Goal: Check status: Check status

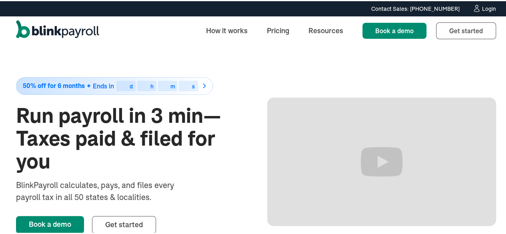
click at [487, 6] on div "Login" at bounding box center [489, 8] width 14 height 6
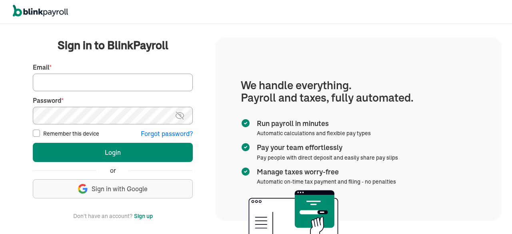
drag, startPoint x: 57, startPoint y: 81, endPoint x: 72, endPoint y: 77, distance: 15.6
click at [57, 81] on input "Email *" at bounding box center [113, 83] width 160 height 18
click at [170, 86] on input "Email *" at bounding box center [113, 83] width 160 height 18
type input "info@techdatumsolutions.com"
click at [178, 116] on img at bounding box center [180, 116] width 10 height 10
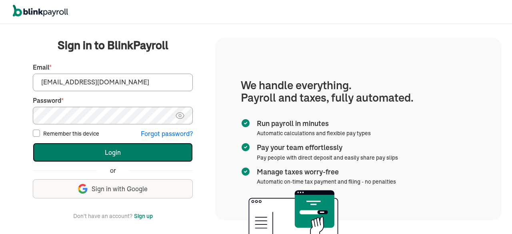
click at [100, 152] on button "Login" at bounding box center [113, 152] width 160 height 19
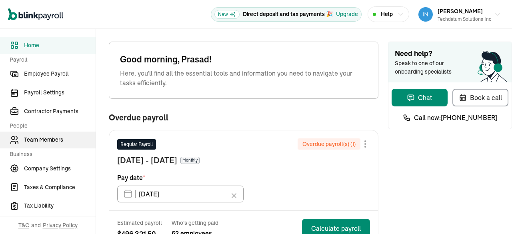
click at [46, 144] on link "Team Members" at bounding box center [48, 140] width 96 height 17
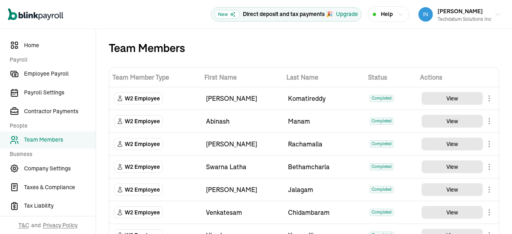
scroll to position [1047, 0]
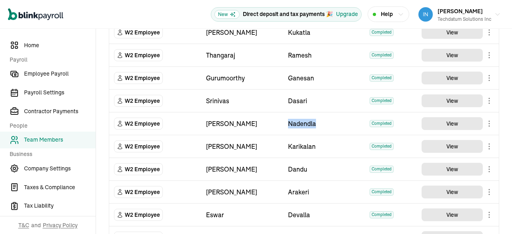
click at [316, 119] on div "Nadendla" at bounding box center [324, 124] width 72 height 10
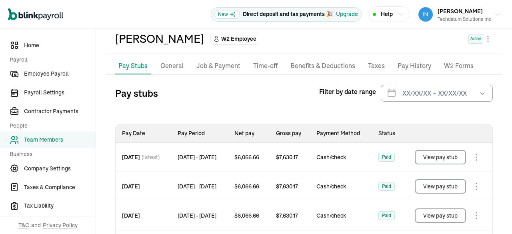
scroll to position [87, 0]
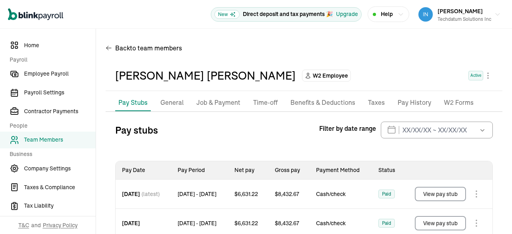
scroll to position [79, 0]
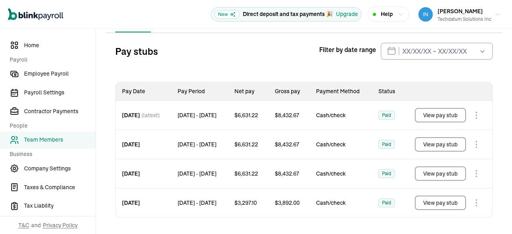
click at [439, 200] on button "View pay stub" at bounding box center [440, 203] width 51 height 14
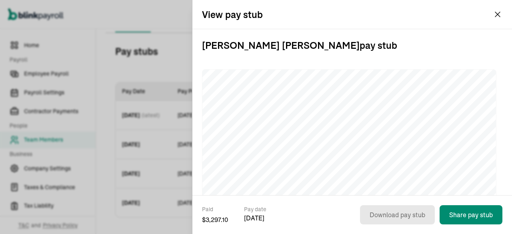
click at [493, 19] on div "View pay stub" at bounding box center [352, 14] width 320 height 29
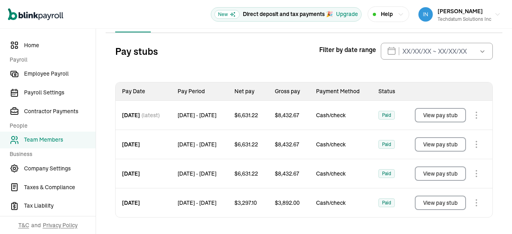
click at [433, 176] on button "View pay stub" at bounding box center [440, 173] width 51 height 14
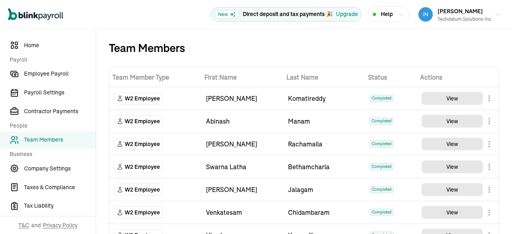
scroll to position [1291, 0]
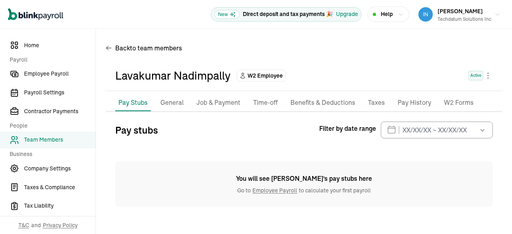
click at [270, 192] on link "Employee Payroll" at bounding box center [275, 190] width 48 height 7
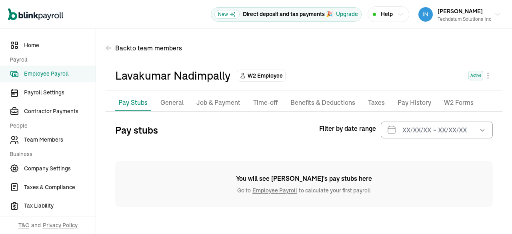
click at [268, 191] on link "Employee Payroll" at bounding box center [275, 190] width 48 height 7
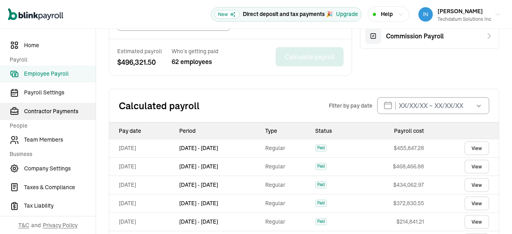
scroll to position [291, 0]
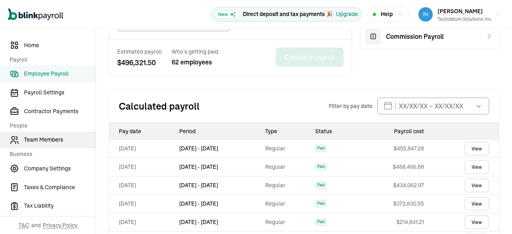
click at [58, 135] on link "Team Members" at bounding box center [48, 140] width 96 height 17
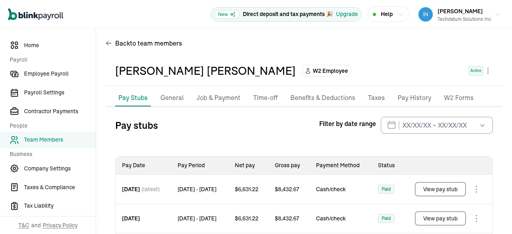
scroll to position [116, 0]
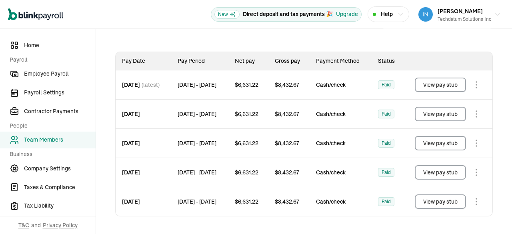
click at [310, 200] on div "$ 8,432.67" at bounding box center [288, 201] width 41 height 29
click at [433, 206] on button "View pay stub" at bounding box center [440, 201] width 51 height 14
click at [430, 174] on button "View pay stub" at bounding box center [440, 172] width 51 height 14
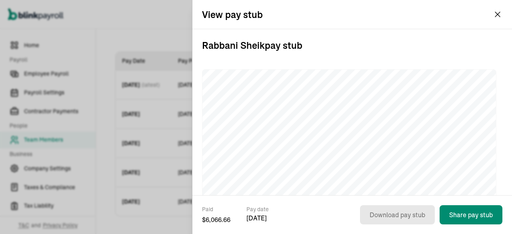
click at [492, 14] on div "View pay stub" at bounding box center [352, 14] width 320 height 29
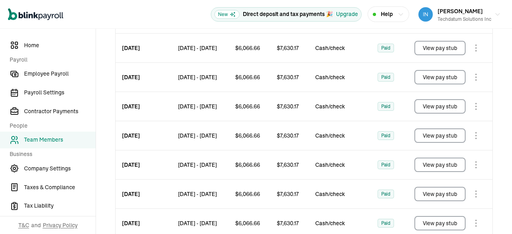
scroll to position [203, 0]
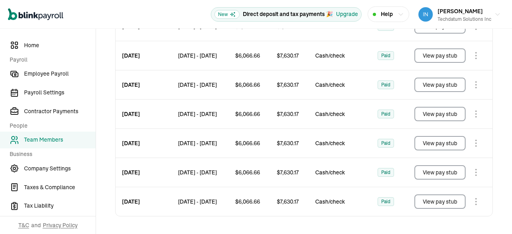
click at [423, 201] on button "View pay stub" at bounding box center [440, 201] width 51 height 14
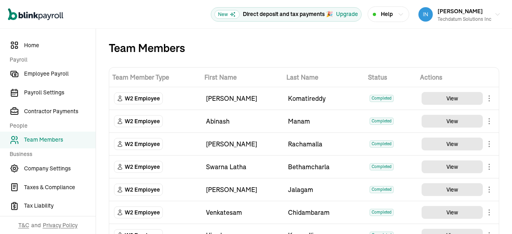
scroll to position [707, 0]
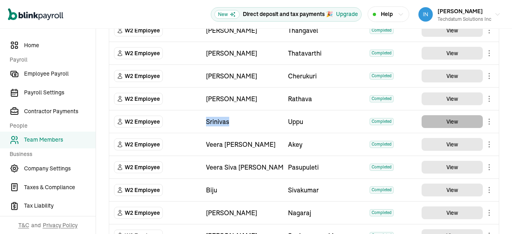
click at [456, 110] on td "View" at bounding box center [458, 121] width 82 height 23
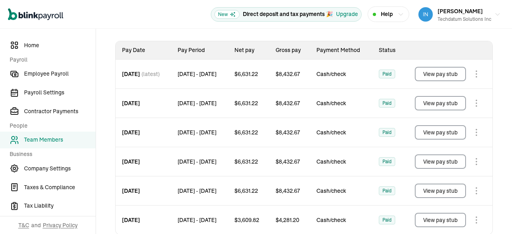
scroll to position [145, 0]
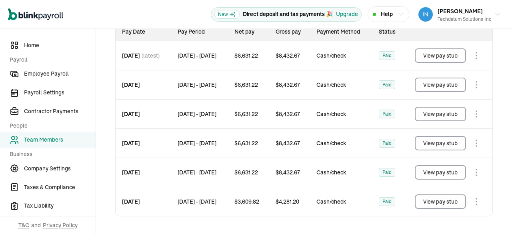
click at [436, 207] on button "View pay stub" at bounding box center [440, 201] width 51 height 14
click at [446, 174] on button "View pay stub" at bounding box center [440, 172] width 51 height 14
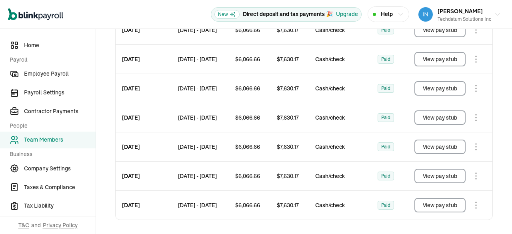
scroll to position [203, 0]
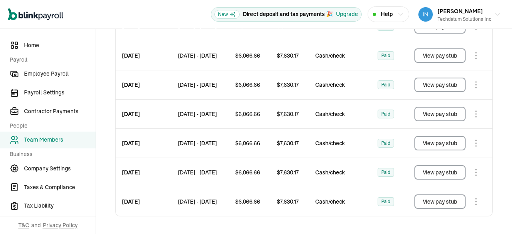
click at [451, 201] on button "View pay stub" at bounding box center [440, 201] width 51 height 14
click at [422, 172] on button "View pay stub" at bounding box center [440, 172] width 51 height 14
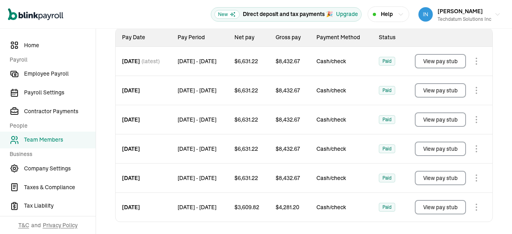
scroll to position [145, 0]
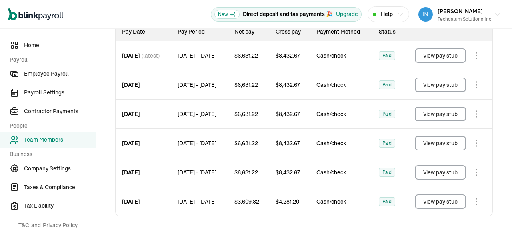
click at [430, 173] on button "View pay stub" at bounding box center [440, 172] width 51 height 14
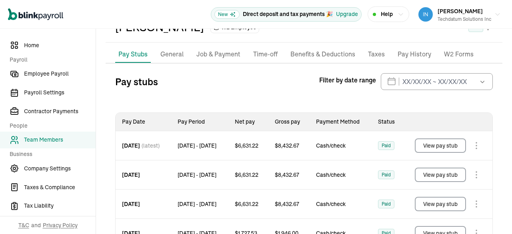
scroll to position [87, 0]
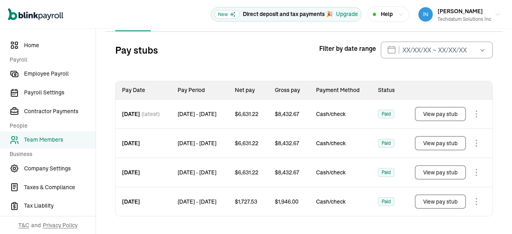
click at [422, 202] on button "View pay stub" at bounding box center [440, 201] width 51 height 14
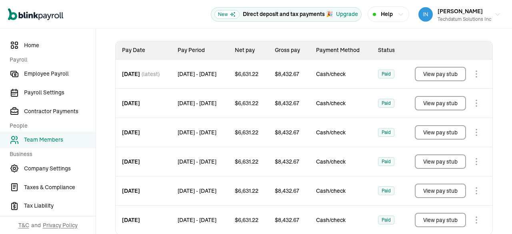
scroll to position [145, 0]
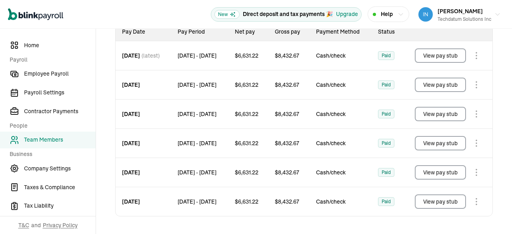
click at [424, 205] on button "View pay stub" at bounding box center [440, 201] width 51 height 14
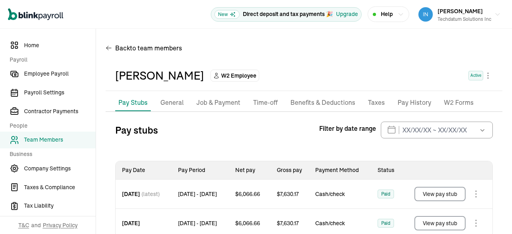
scroll to position [29, 0]
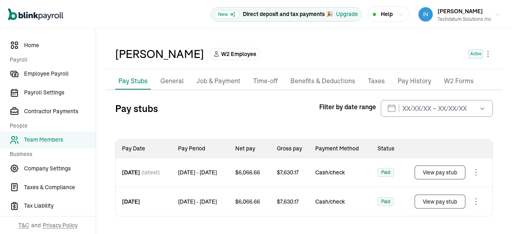
click at [443, 207] on button "View pay stub" at bounding box center [440, 201] width 51 height 14
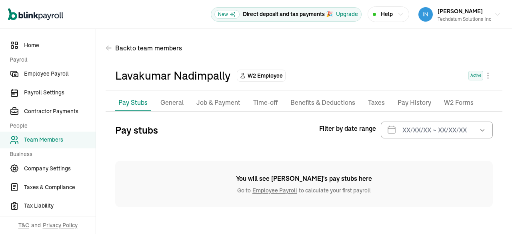
click at [270, 192] on link "Employee Payroll" at bounding box center [275, 190] width 48 height 7
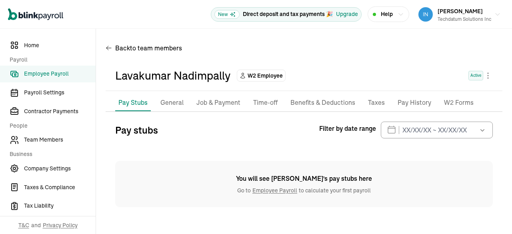
click at [268, 191] on link "Employee Payroll" at bounding box center [275, 190] width 48 height 7
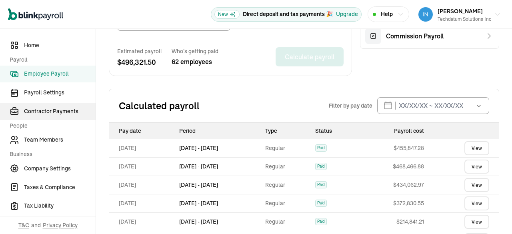
scroll to position [291, 0]
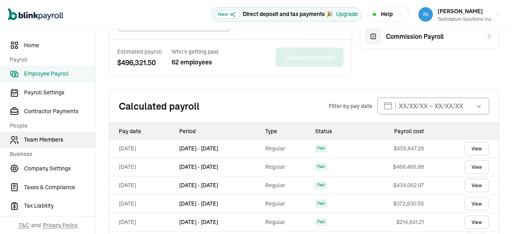
click at [58, 135] on link "Team Members" at bounding box center [48, 140] width 96 height 17
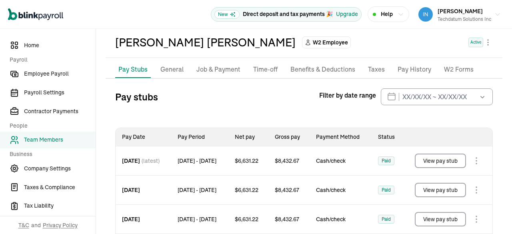
scroll to position [116, 0]
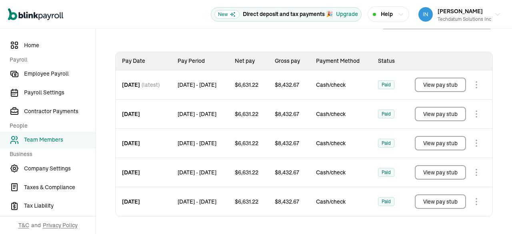
click at [310, 200] on div "$ 8,432.67" at bounding box center [288, 201] width 41 height 29
click at [433, 206] on button "View pay stub" at bounding box center [440, 201] width 51 height 14
click at [430, 174] on button "View pay stub" at bounding box center [440, 172] width 51 height 14
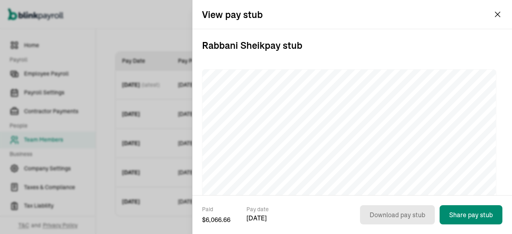
click at [492, 14] on div "View pay stub" at bounding box center [352, 14] width 320 height 29
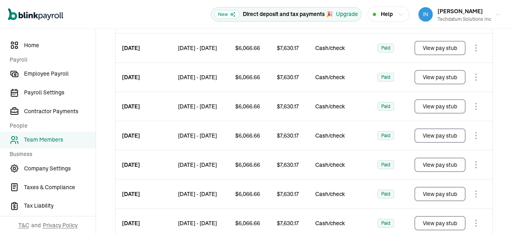
scroll to position [203, 0]
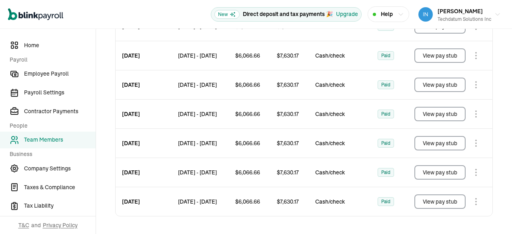
click at [423, 201] on button "View pay stub" at bounding box center [440, 201] width 51 height 14
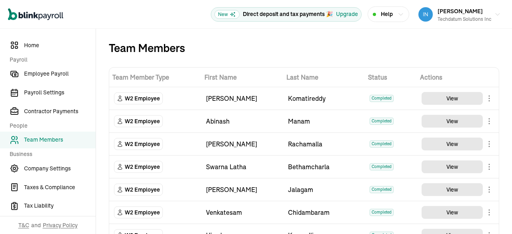
scroll to position [707, 0]
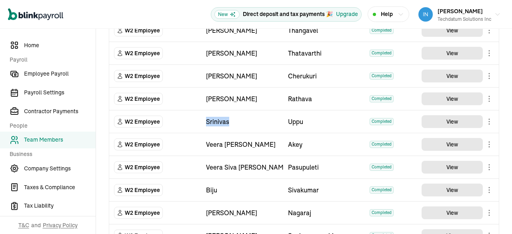
click at [456, 110] on td "View" at bounding box center [458, 121] width 82 height 23
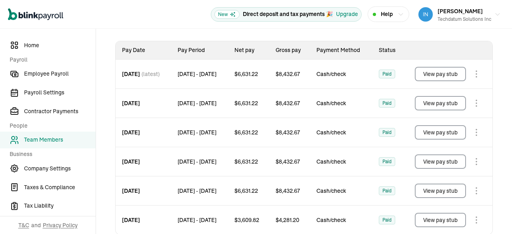
scroll to position [145, 0]
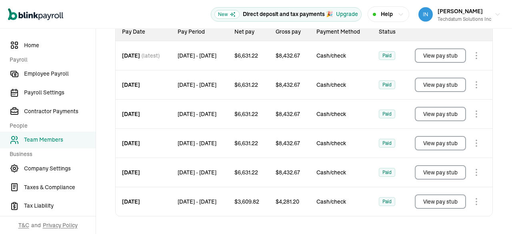
click at [436, 207] on button "View pay stub" at bounding box center [440, 201] width 51 height 14
click at [446, 174] on button "View pay stub" at bounding box center [440, 172] width 51 height 14
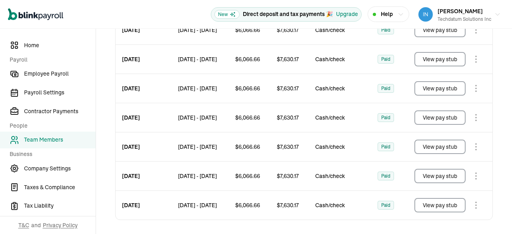
scroll to position [203, 0]
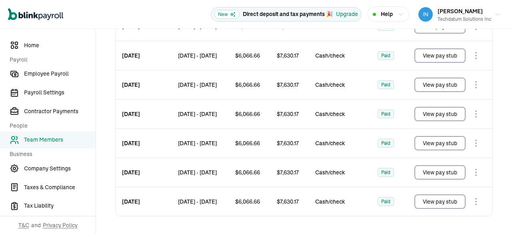
click at [451, 201] on button "View pay stub" at bounding box center [440, 201] width 51 height 14
click at [422, 172] on button "View pay stub" at bounding box center [440, 172] width 51 height 14
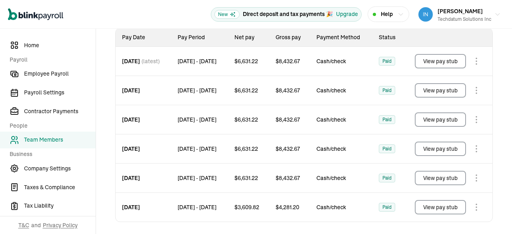
scroll to position [145, 0]
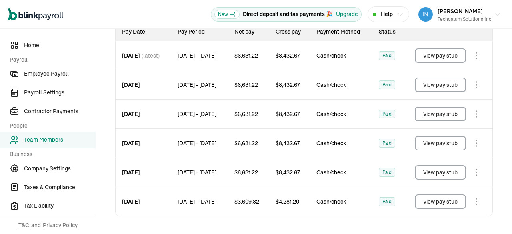
click at [430, 173] on button "View pay stub" at bounding box center [440, 172] width 51 height 14
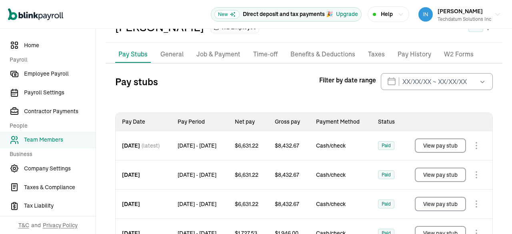
scroll to position [87, 0]
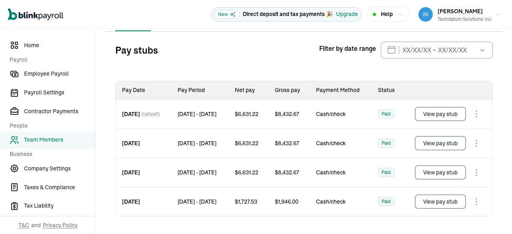
click at [422, 202] on button "View pay stub" at bounding box center [440, 201] width 51 height 14
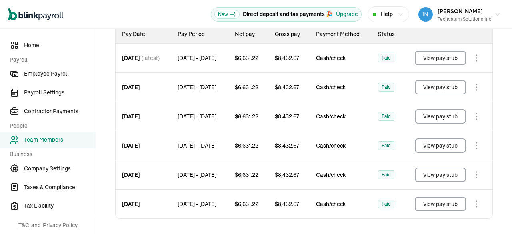
scroll to position [145, 0]
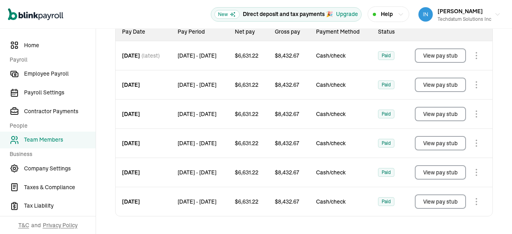
click at [424, 205] on button "View pay stub" at bounding box center [440, 201] width 51 height 14
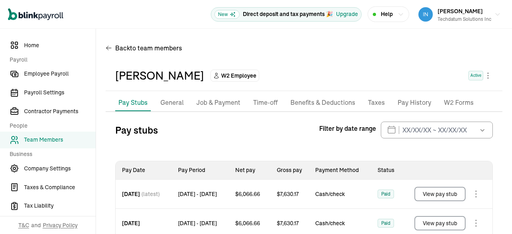
scroll to position [29, 0]
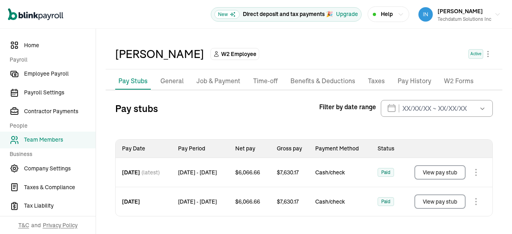
click at [443, 207] on button "View pay stub" at bounding box center [440, 201] width 51 height 14
